Goal: Task Accomplishment & Management: Manage account settings

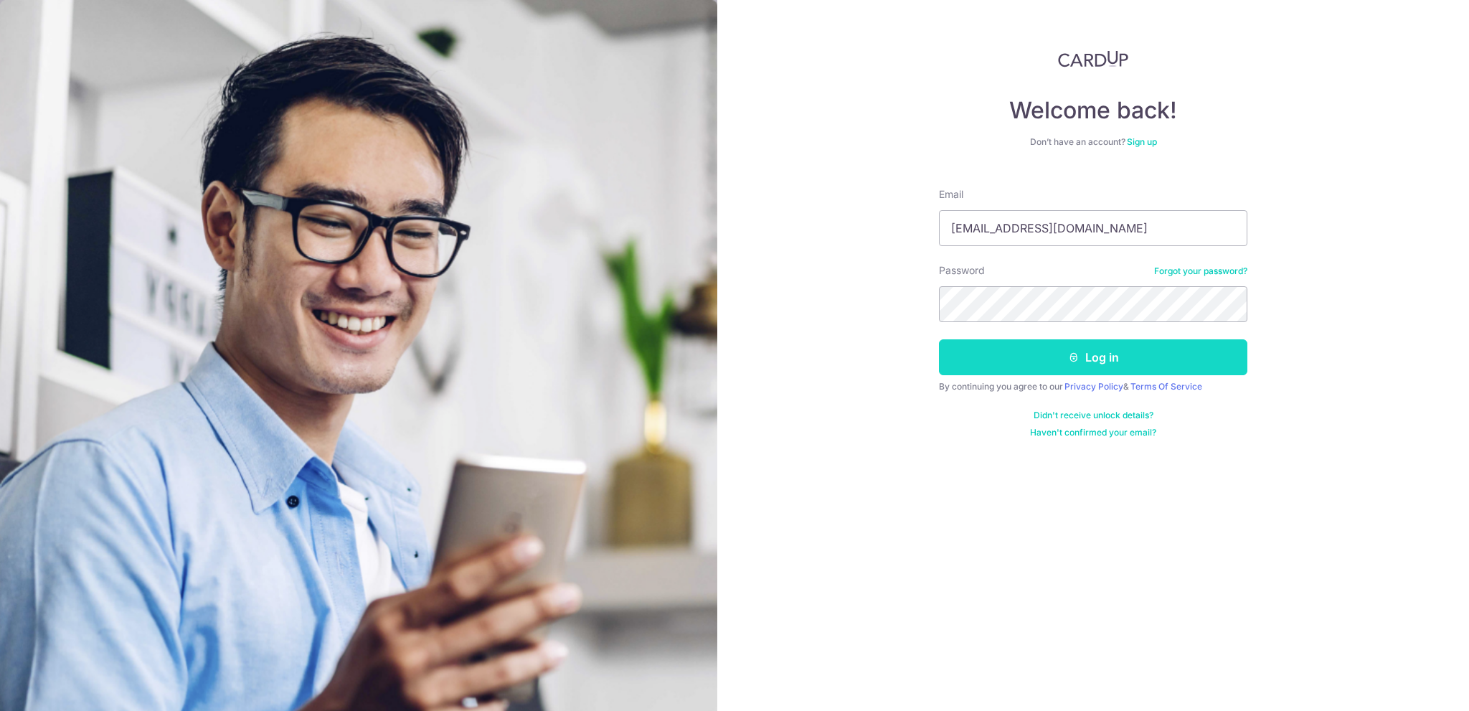
click at [1065, 362] on button "Log in" at bounding box center [1093, 357] width 309 height 36
